Goal: Transaction & Acquisition: Purchase product/service

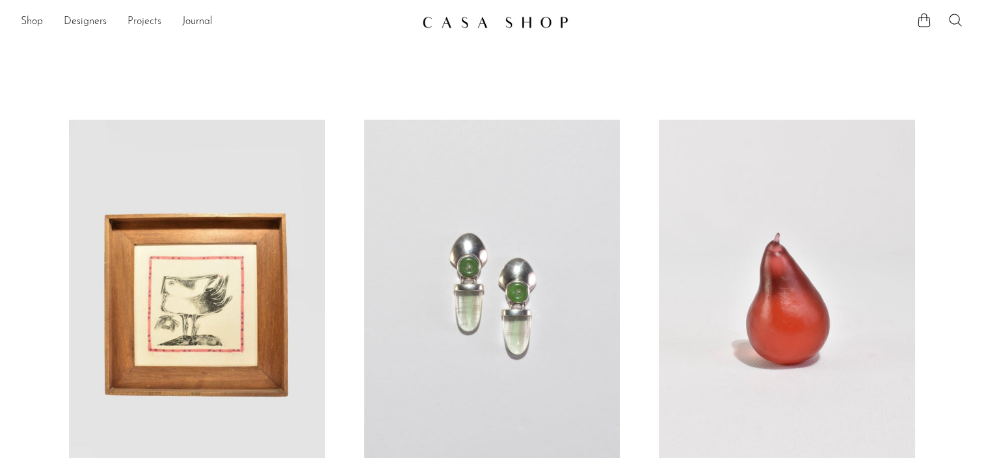
click at [144, 23] on link "Projects" at bounding box center [144, 22] width 34 height 17
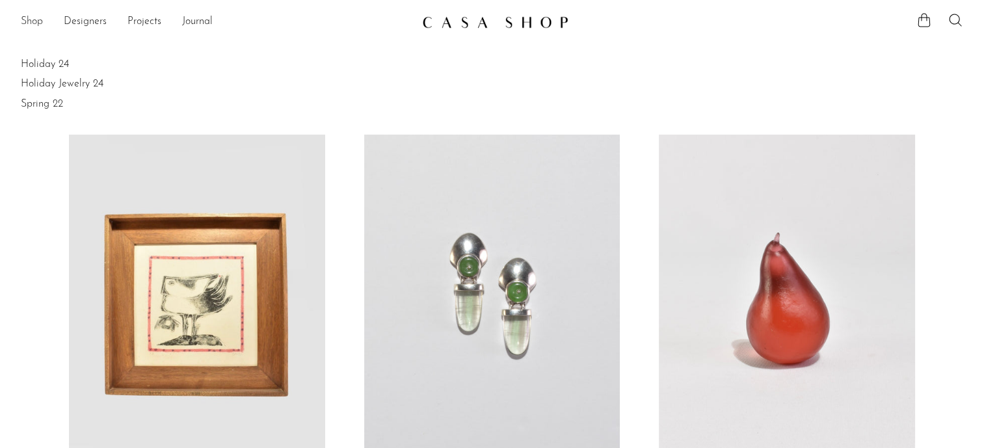
click at [26, 18] on link "Shop" at bounding box center [32, 22] width 22 height 17
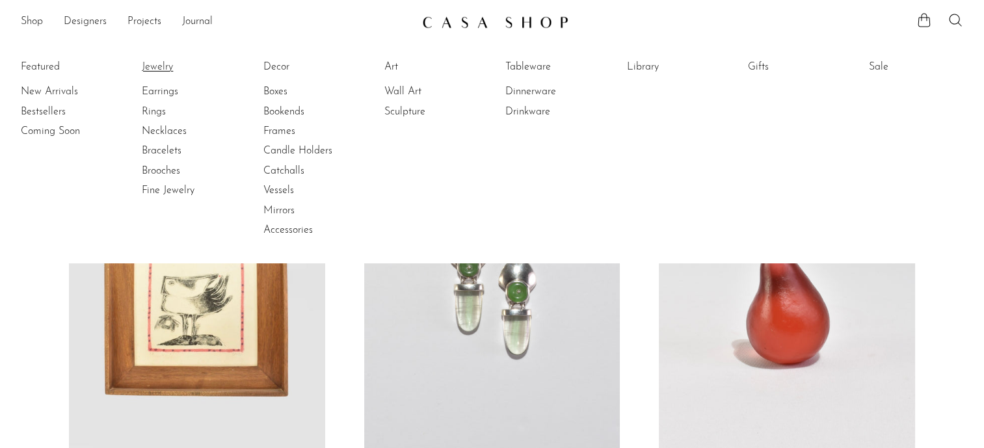
click at [162, 66] on link "Jewelry" at bounding box center [191, 67] width 98 height 14
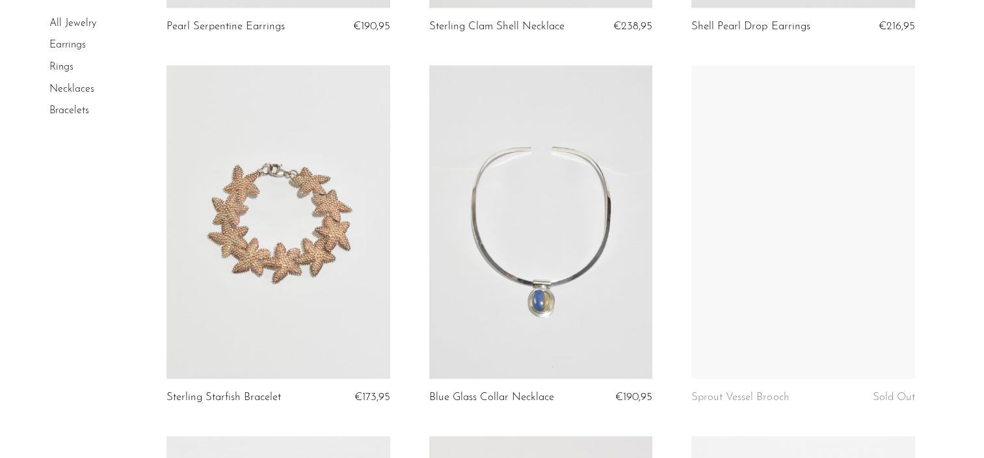
scroll to position [1950, 0]
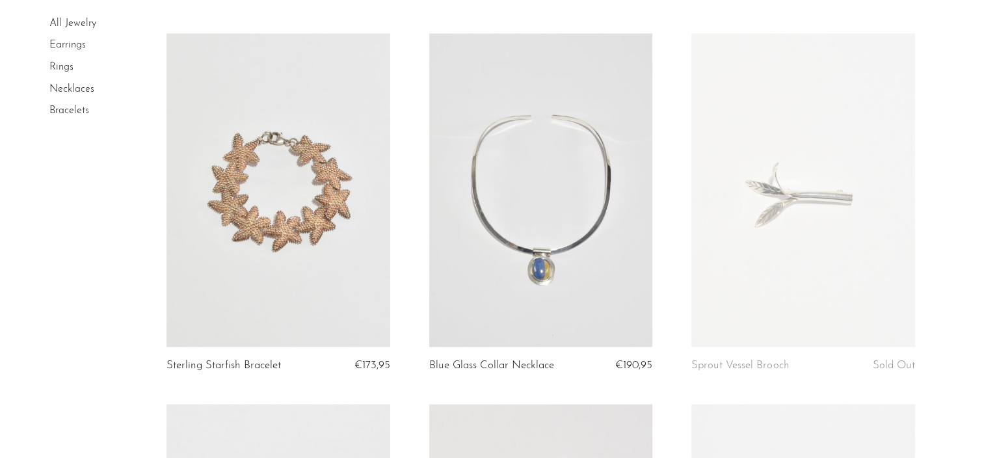
click at [522, 204] on link at bounding box center [541, 189] width 224 height 313
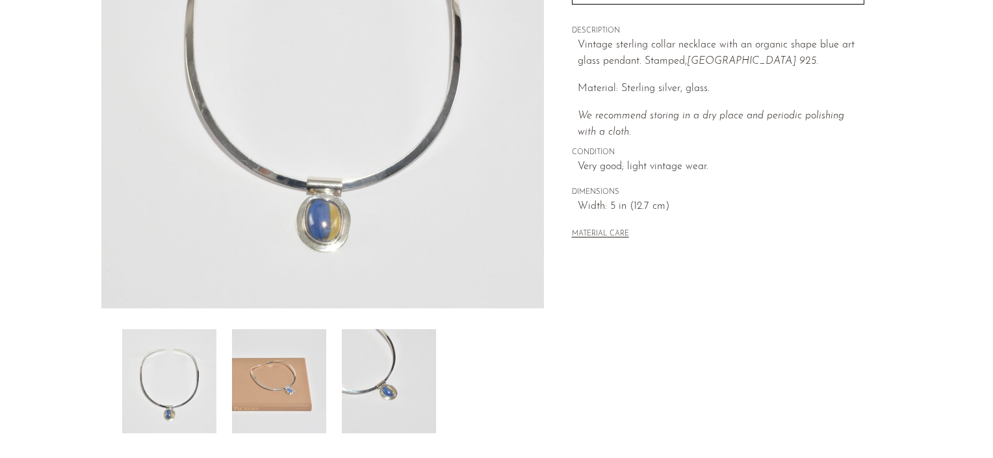
scroll to position [260, 0]
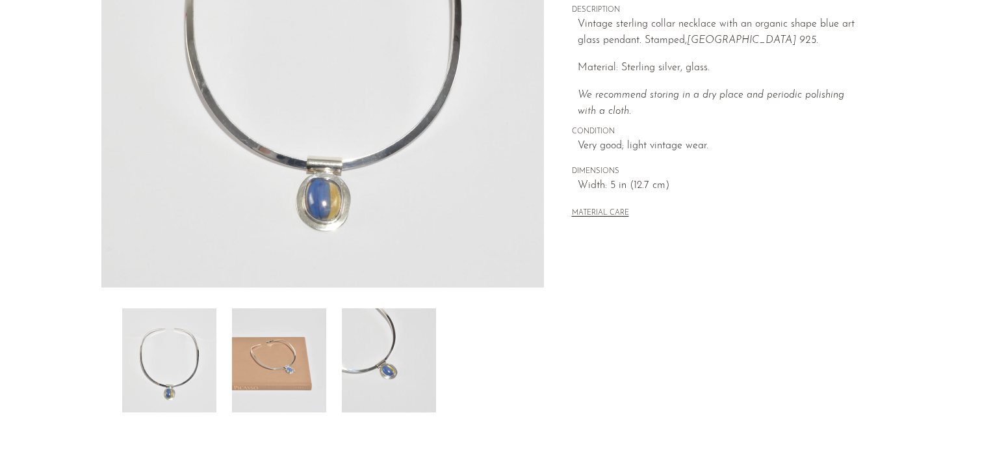
click at [274, 346] on img at bounding box center [279, 360] width 94 height 104
